Goal: Task Accomplishment & Management: Use online tool/utility

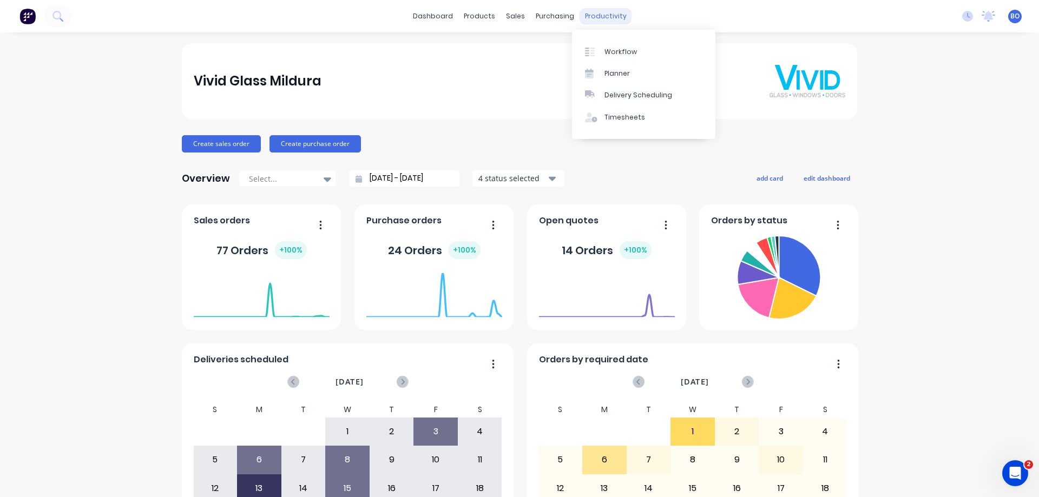
click at [597, 14] on div "productivity" at bounding box center [606, 16] width 53 height 16
click at [626, 50] on div "Workflow" at bounding box center [621, 52] width 32 height 10
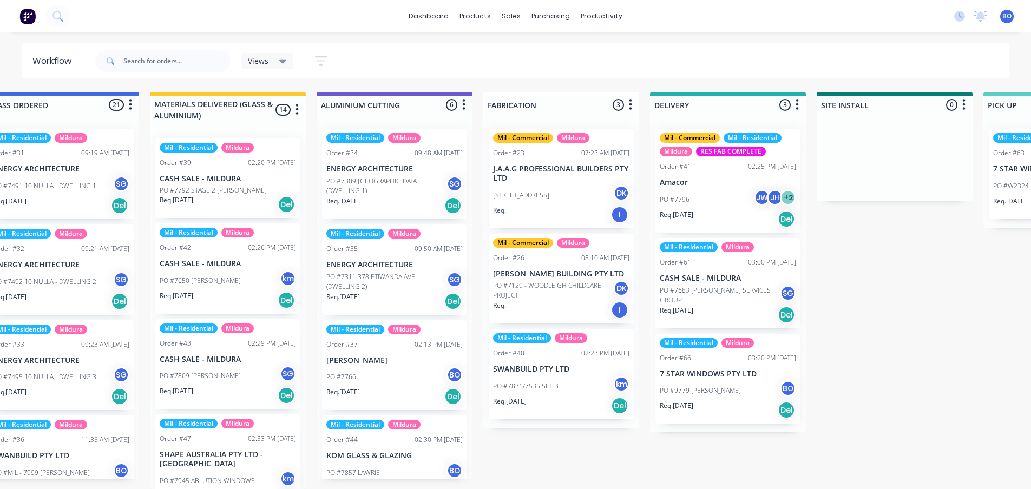
scroll to position [0, 729]
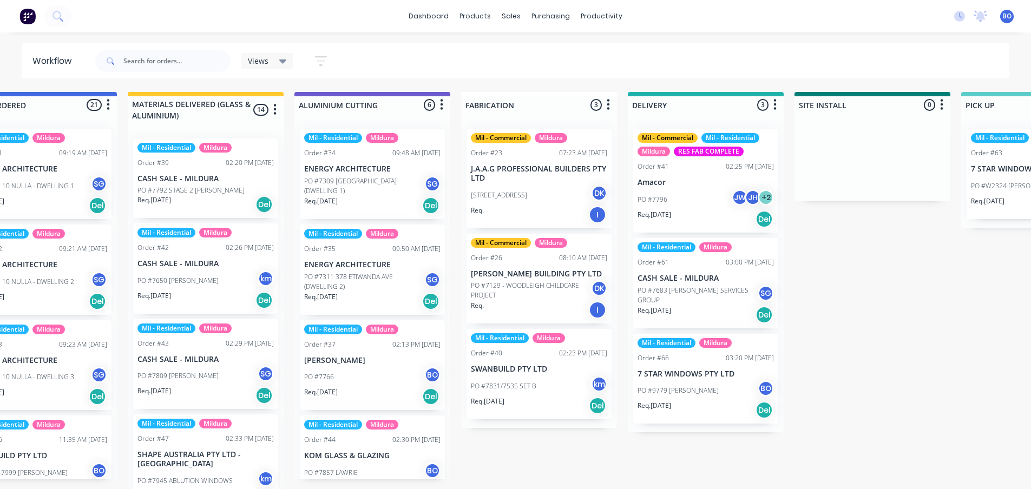
click at [693, 373] on p "7 STAR WINDOWS PTY LTD" at bounding box center [706, 374] width 136 height 9
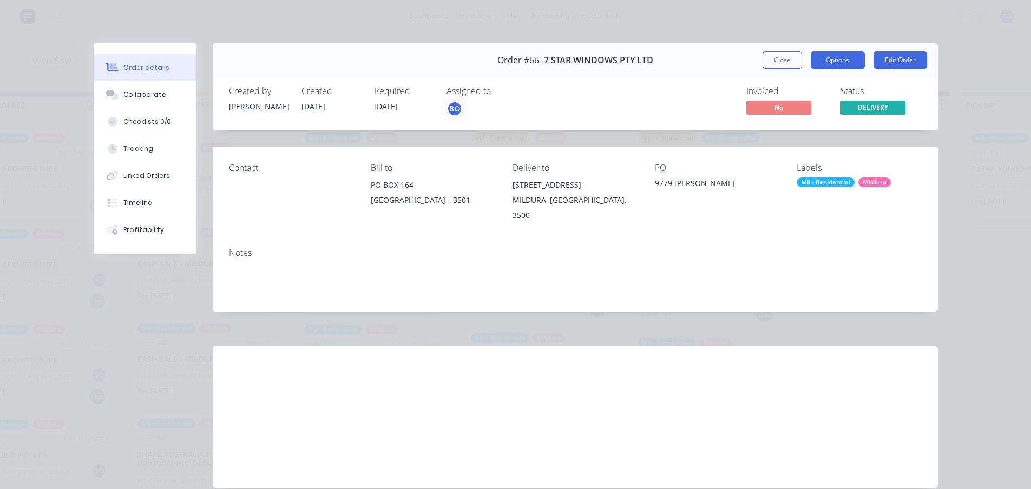
click at [840, 60] on button "Options" at bounding box center [838, 59] width 54 height 17
click at [845, 16] on div "Order details Collaborate Checklists 0/0 Tracking Linked Orders Timeline Profit…" at bounding box center [515, 244] width 1031 height 489
click at [771, 58] on button "Close" at bounding box center [783, 59] width 40 height 17
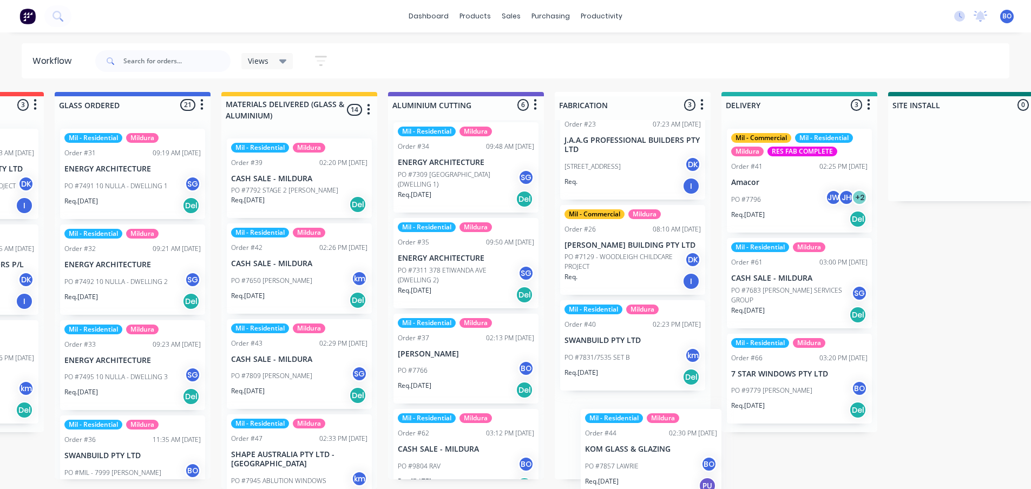
scroll to position [51, 0]
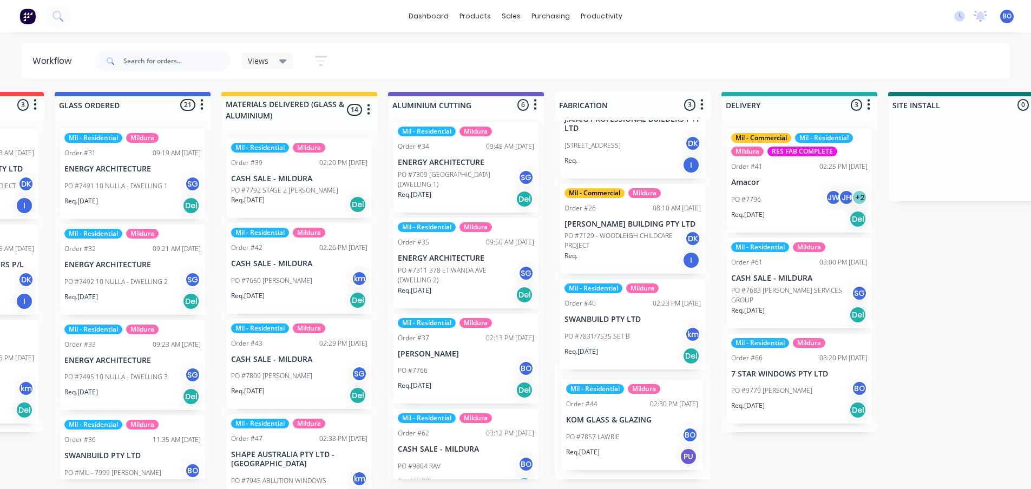
drag, startPoint x: 447, startPoint y: 437, endPoint x: 619, endPoint y: 410, distance: 174.1
click at [619, 410] on div "Submitted 1 Sort By Created date Required date Order number Customer name Most …" at bounding box center [572, 290] width 2433 height 397
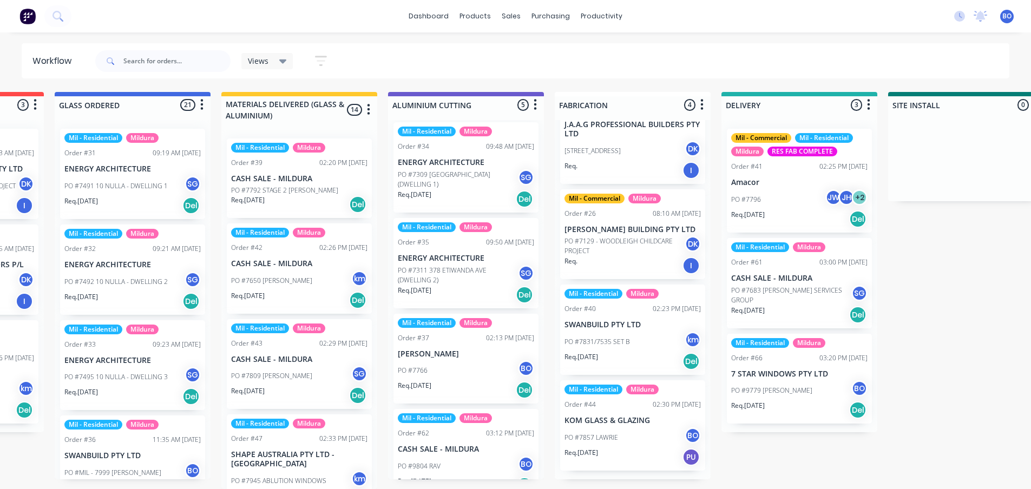
scroll to position [0, 635]
